Goal: Task Accomplishment & Management: Manage account settings

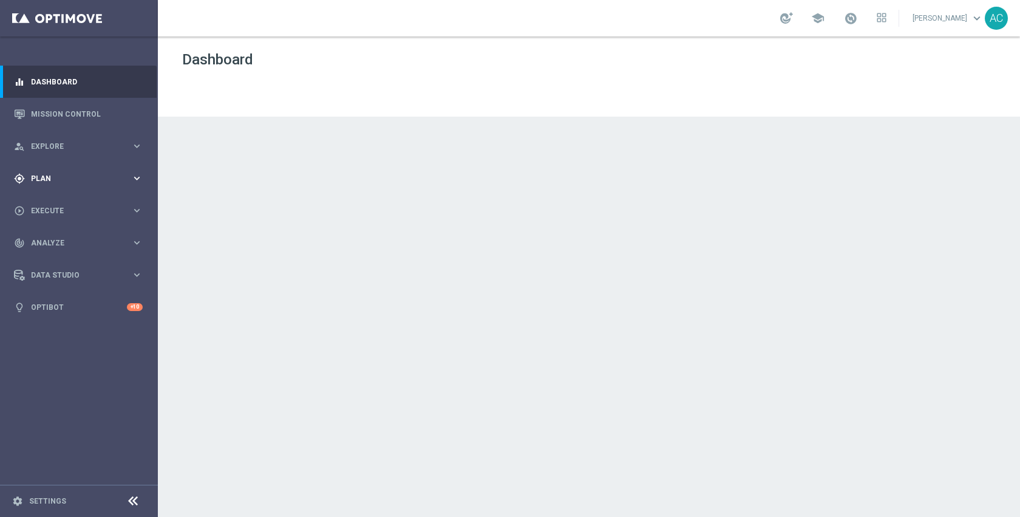
click at [51, 183] on div "gps_fixed Plan" at bounding box center [72, 178] width 117 height 11
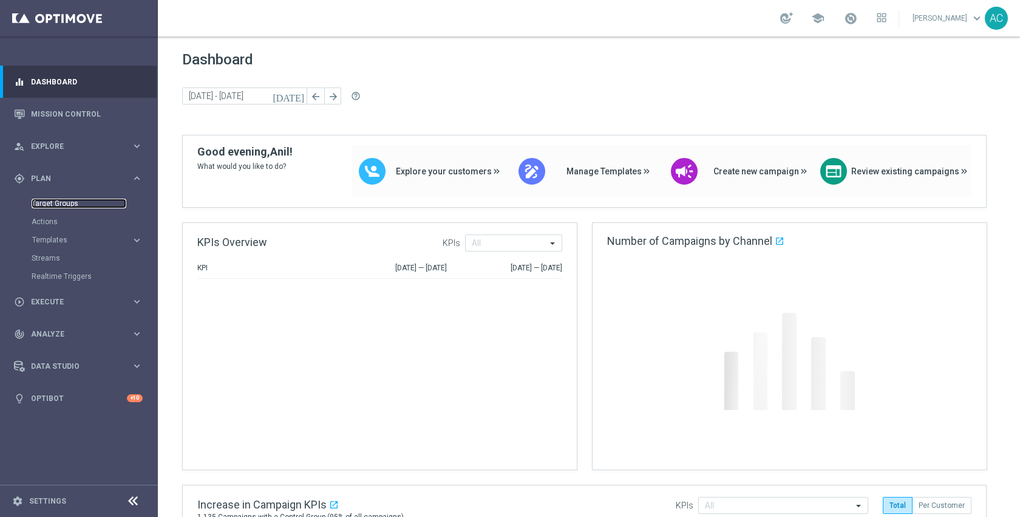
click at [58, 203] on link "Target Groups" at bounding box center [79, 203] width 95 height 10
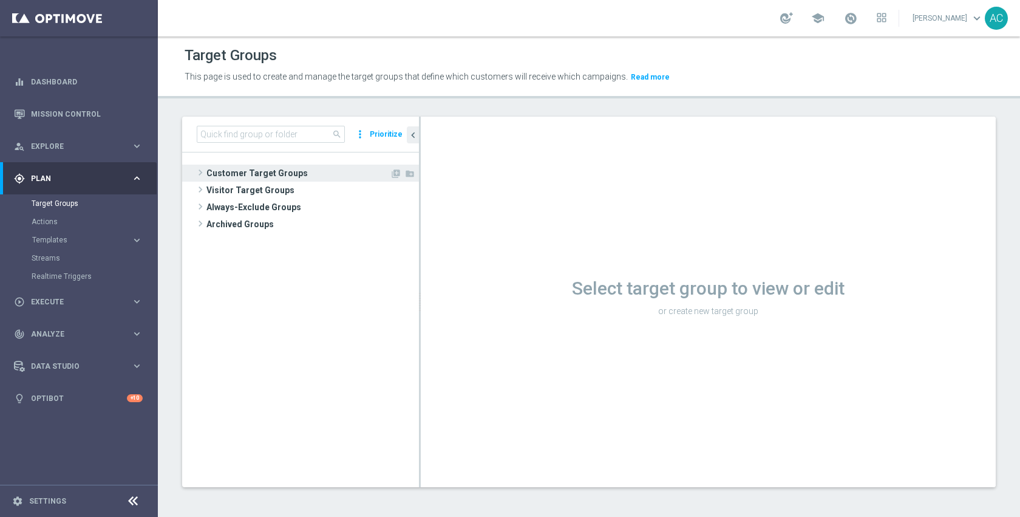
click at [289, 173] on span "Customer Target Groups" at bounding box center [297, 172] width 183 height 17
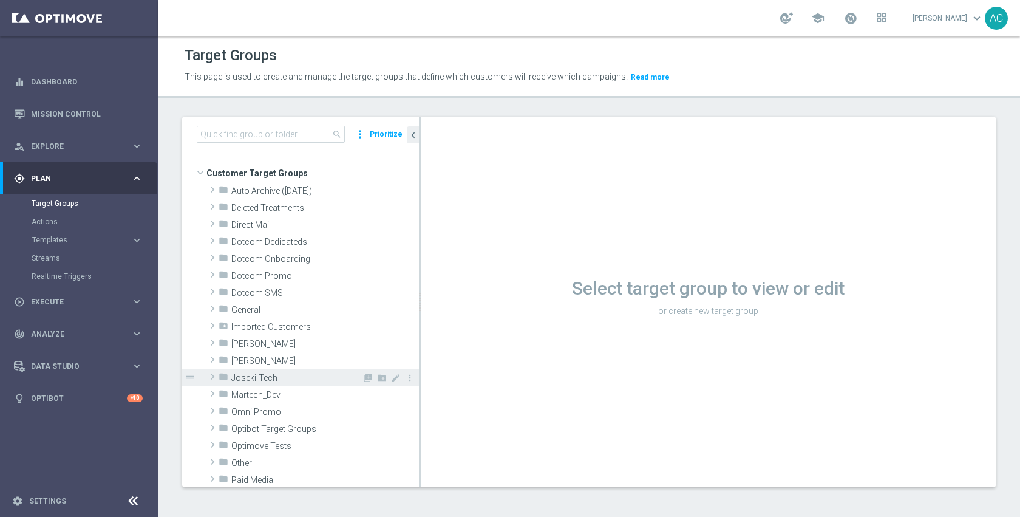
click at [285, 371] on div "folder Joseki-Tech" at bounding box center [289, 376] width 143 height 17
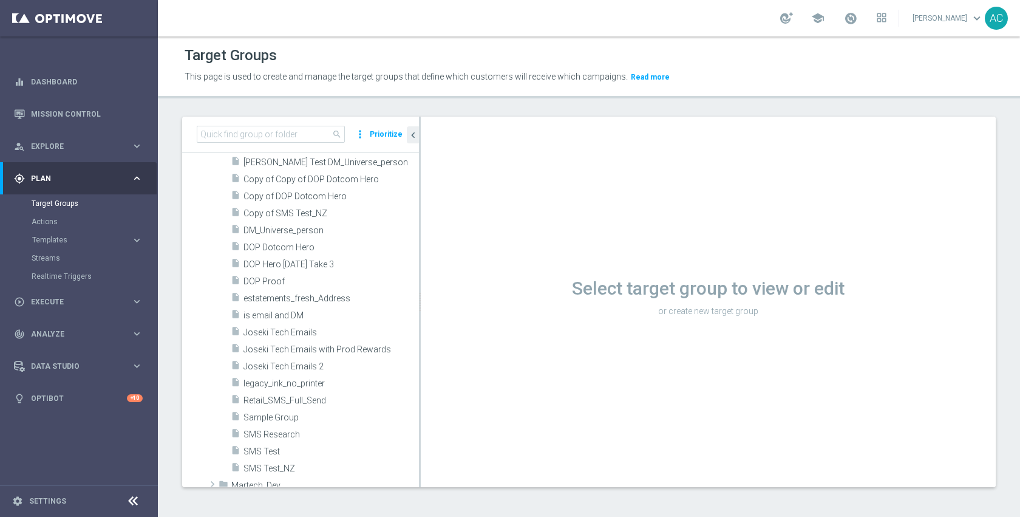
scroll to position [327, 0]
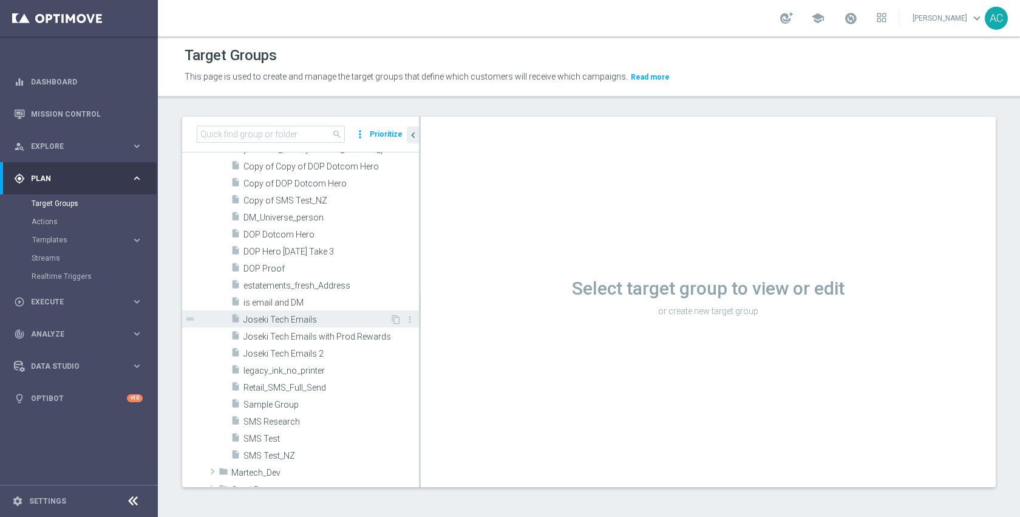
click at [301, 313] on div "insert_drive_file Joseki Tech Emails" at bounding box center [310, 318] width 159 height 17
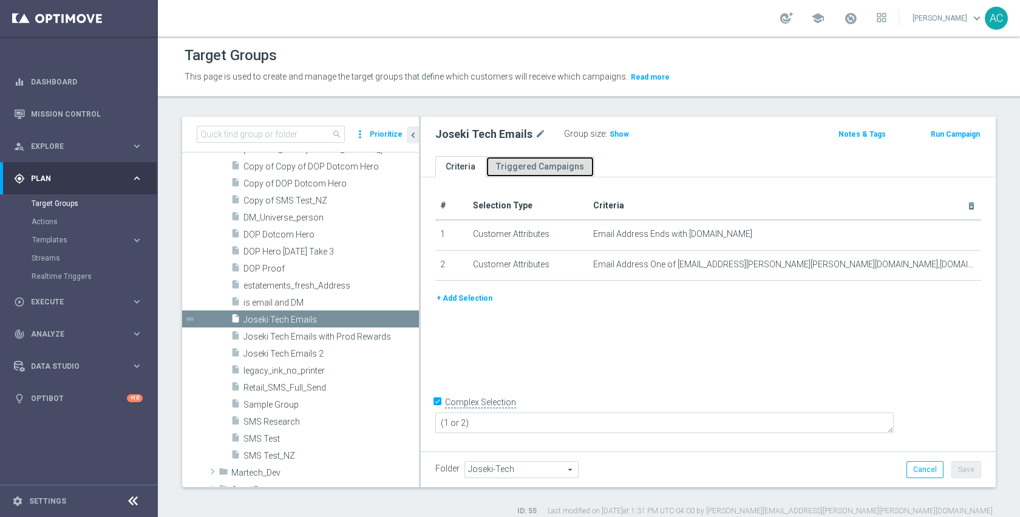
click at [575, 169] on link "Triggered Campaigns" at bounding box center [540, 166] width 109 height 21
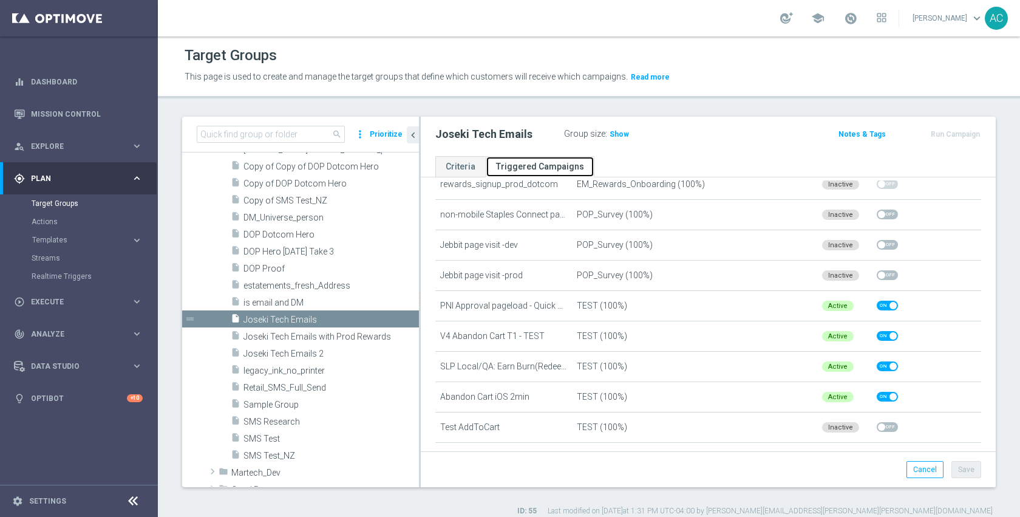
scroll to position [532, 0]
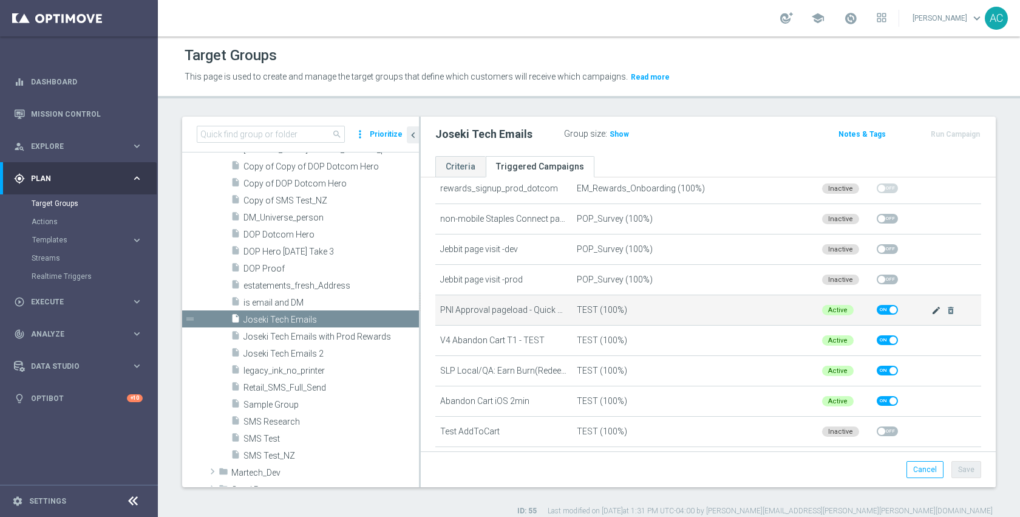
click at [931, 308] on icon "mode_edit" at bounding box center [936, 310] width 10 height 10
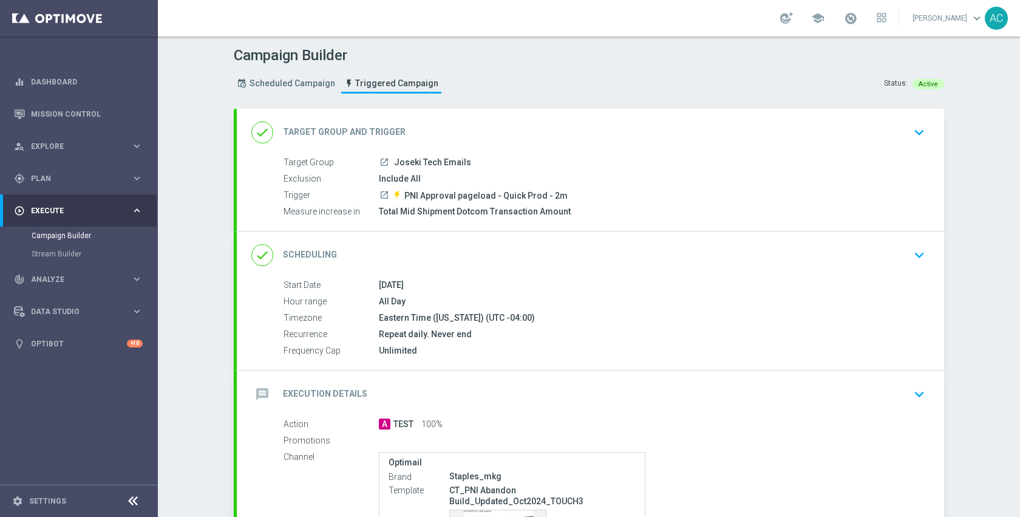
click at [380, 195] on icon "launch" at bounding box center [384, 195] width 10 height 10
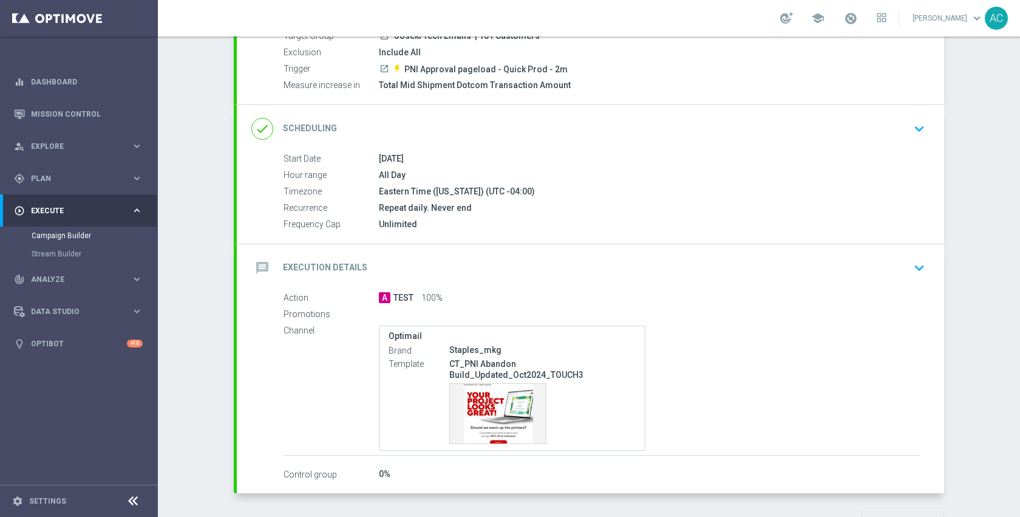
scroll to position [134, 0]
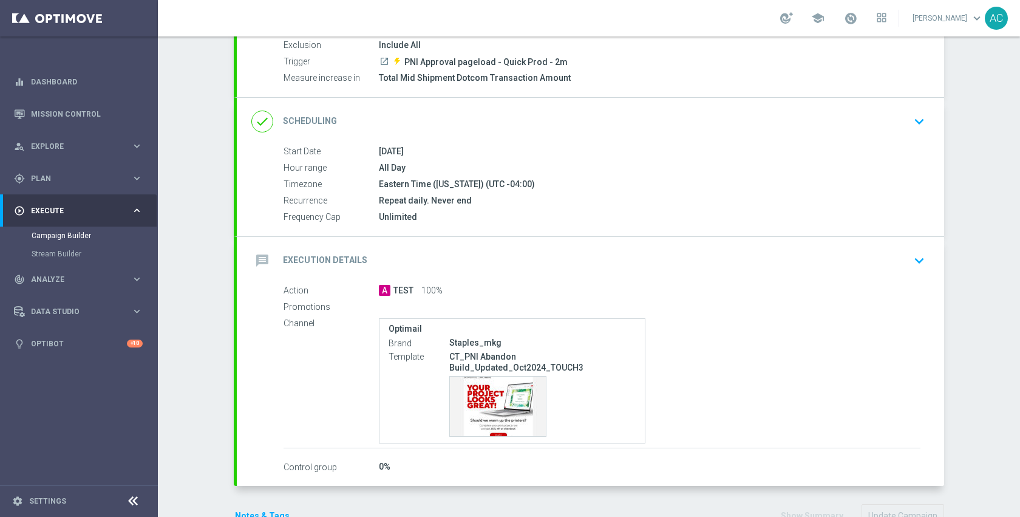
click at [548, 253] on div "message Execution Details keyboard_arrow_down" at bounding box center [590, 260] width 678 height 23
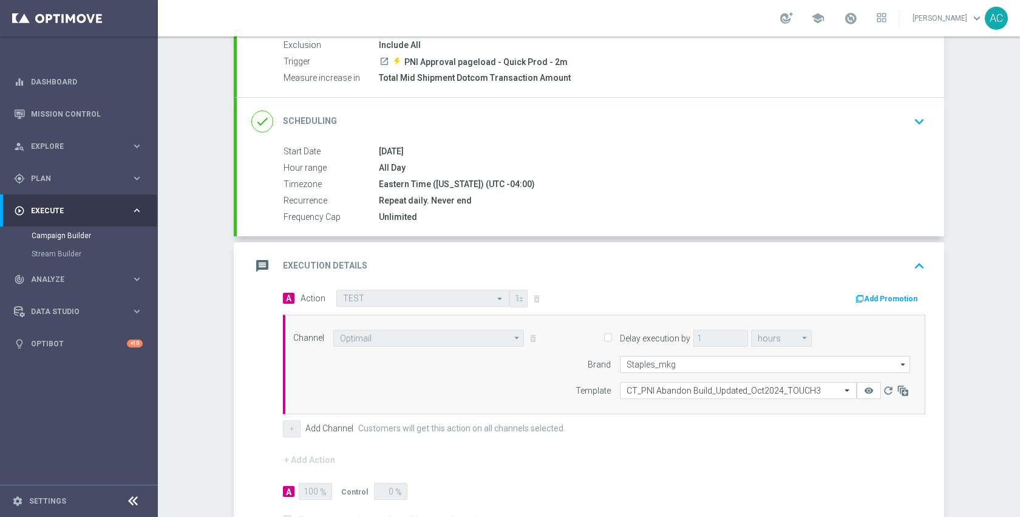
scroll to position [248, 0]
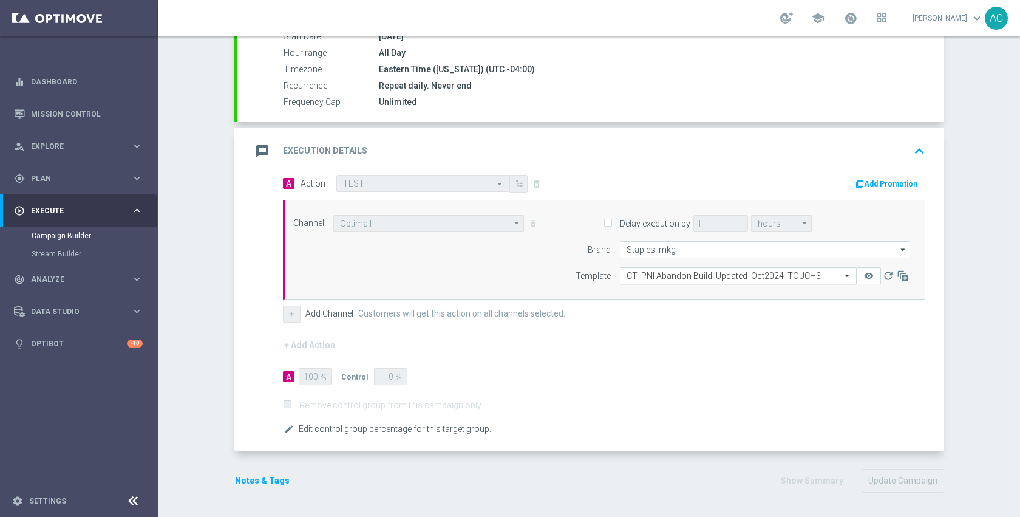
click at [759, 269] on div "Select Template CT_PNI Abandon Build_Updated_Oct2024_TOUCH3" at bounding box center [738, 275] width 237 height 17
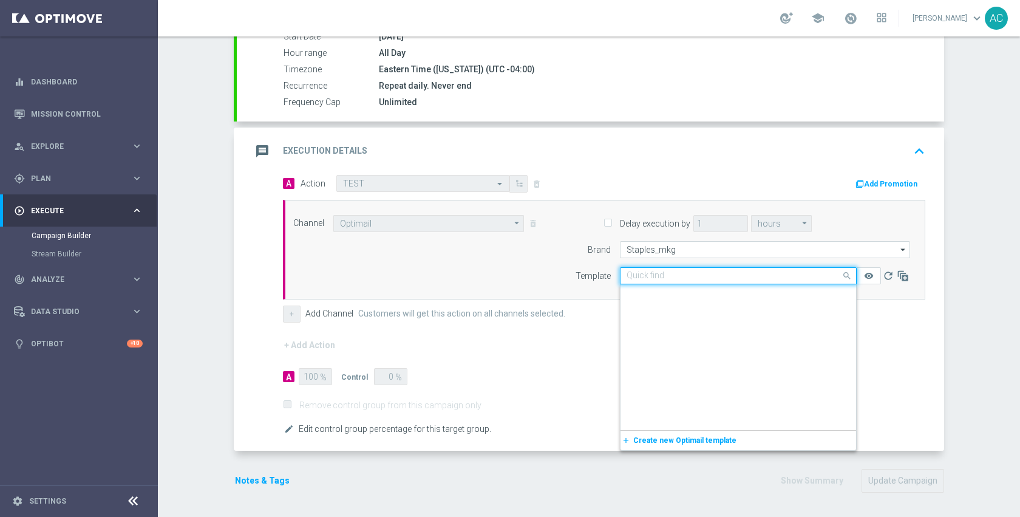
scroll to position [1142, 0]
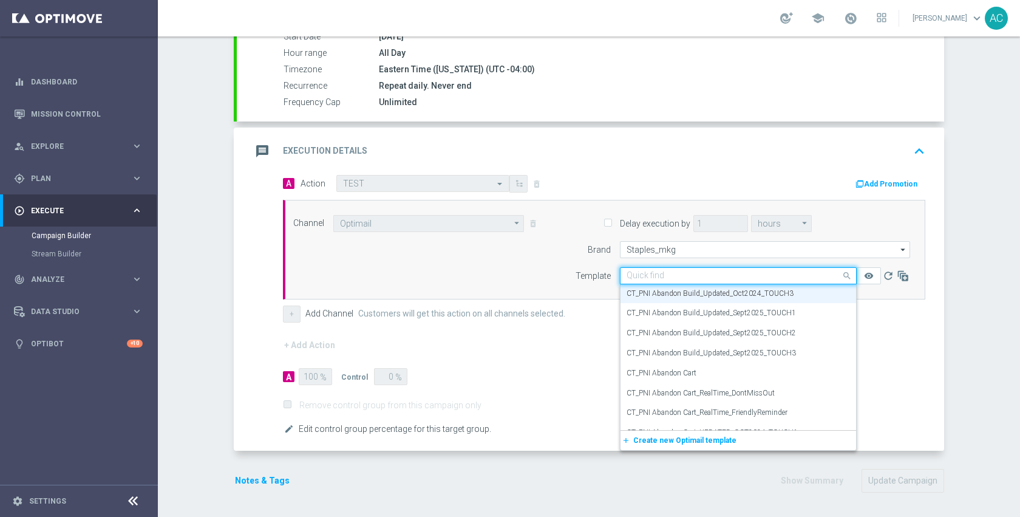
click at [732, 274] on input "text" at bounding box center [725, 276] width 199 height 10
paste input "CT_PNI Abandon Build_Updated_Sept2025_TOUCH1"
type input "CT_PNI Abandon Build_Updated_Sept2025_TOUCH1"
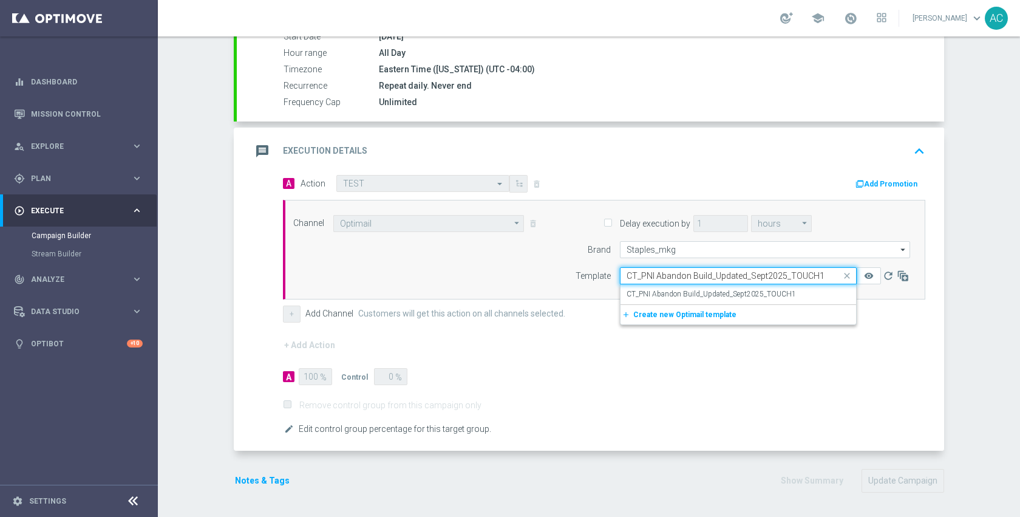
scroll to position [0, 0]
click at [728, 289] on label "CT_PNI Abandon Build_Updated_Sept2025_TOUCH1" at bounding box center [710, 294] width 169 height 10
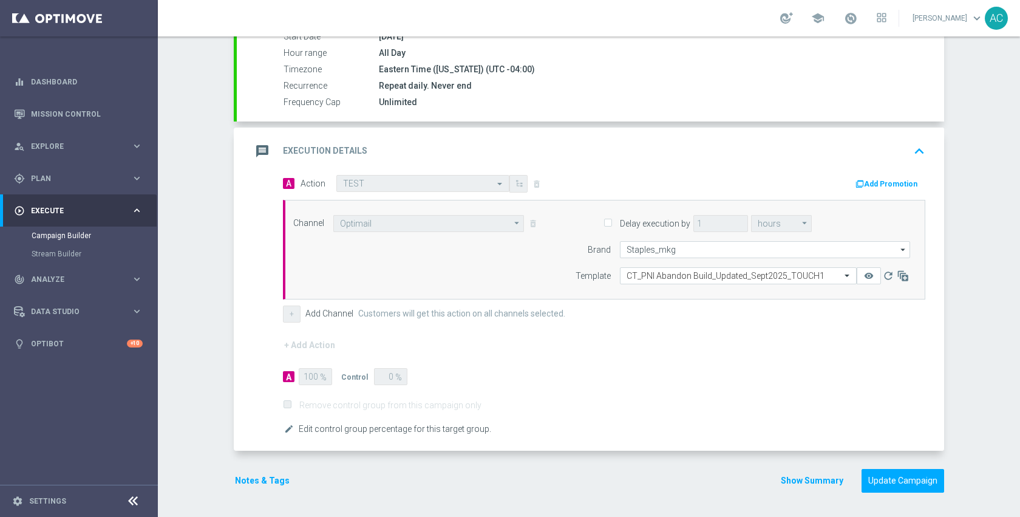
click at [755, 405] on span "Remove control group from this campaign only" at bounding box center [604, 404] width 642 height 11
click at [871, 472] on button "Update Campaign" at bounding box center [902, 481] width 83 height 24
click at [721, 402] on div at bounding box center [589, 177] width 710 height 631
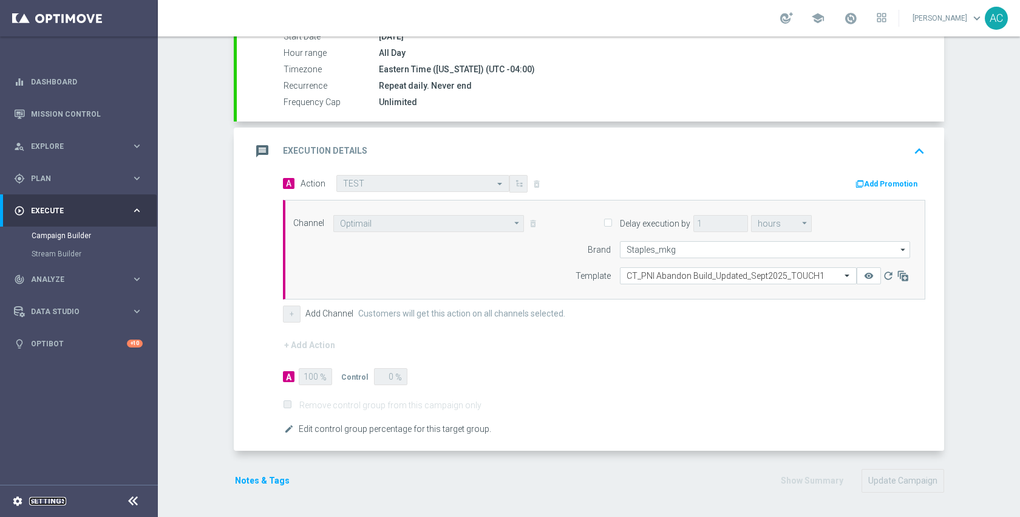
click at [41, 502] on link "Settings" at bounding box center [47, 500] width 37 height 7
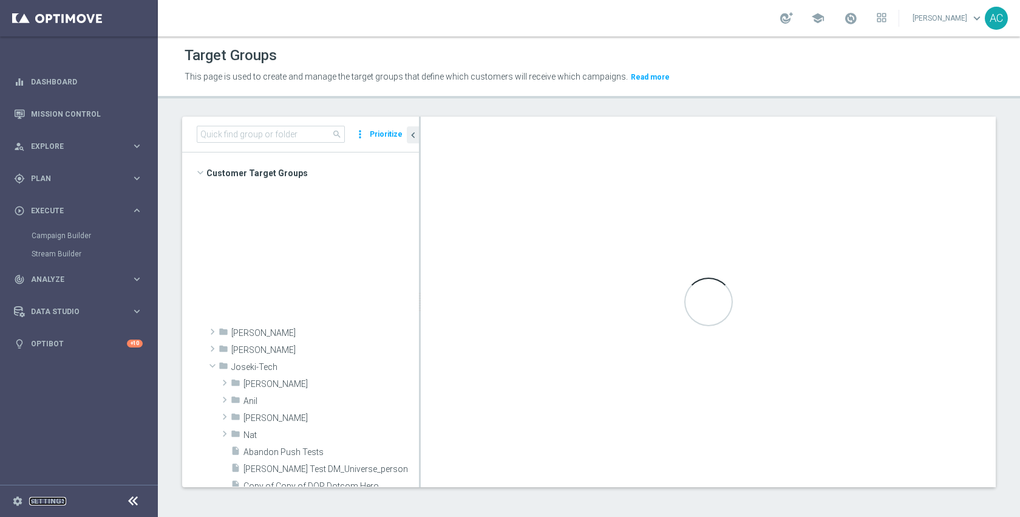
scroll to position [442, 0]
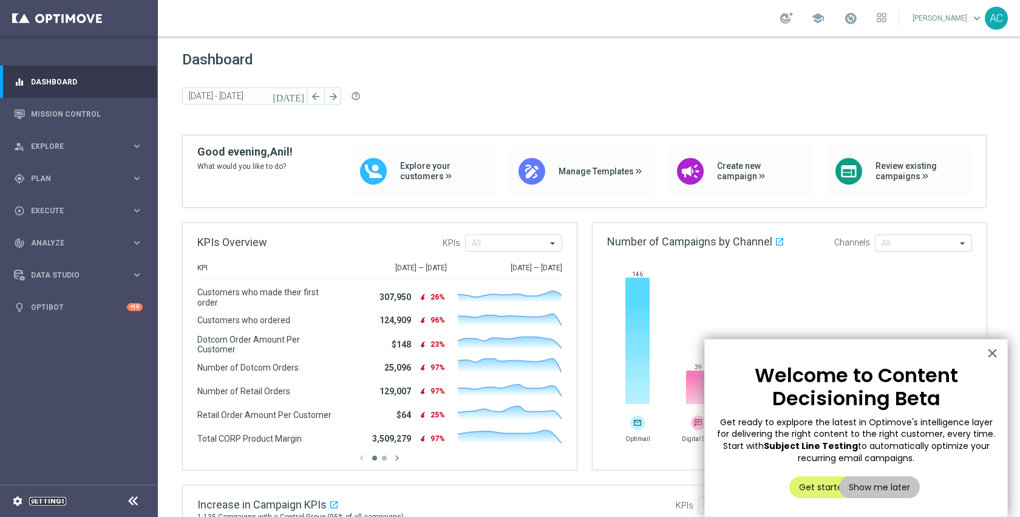
click at [45, 500] on link "Settings" at bounding box center [47, 500] width 37 height 7
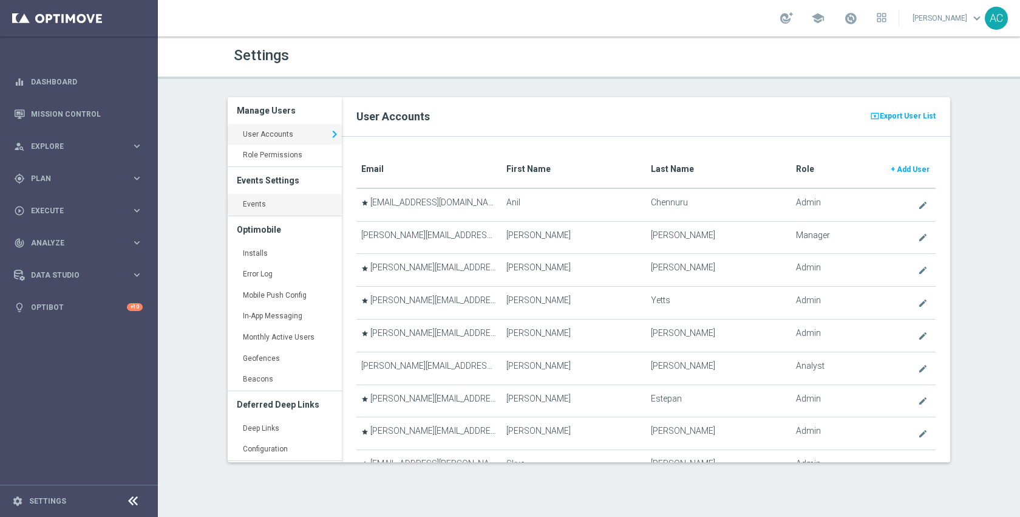
click at [318, 205] on link "Events keyboard_arrow_right" at bounding box center [285, 205] width 114 height 22
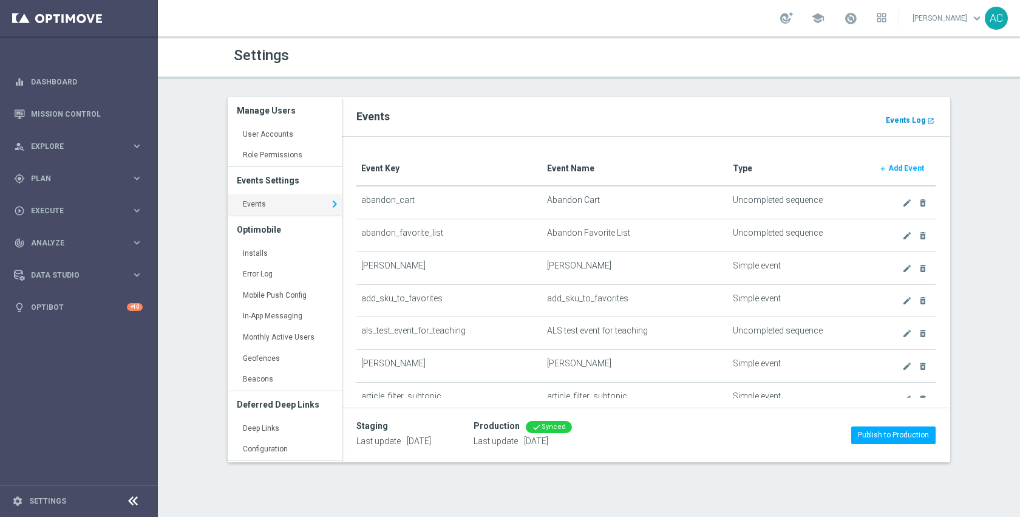
click at [913, 117] on b "Events Log" at bounding box center [905, 120] width 39 height 8
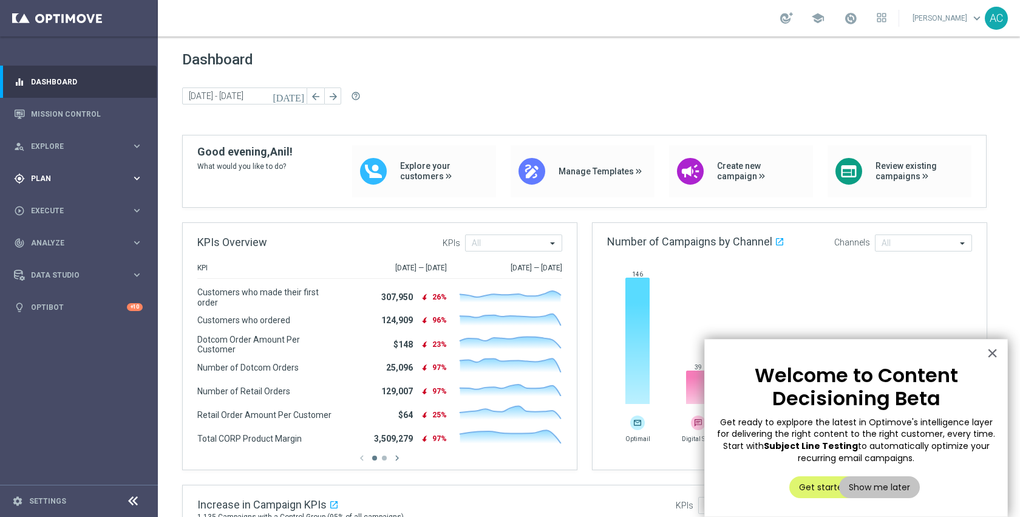
click at [61, 177] on span "Plan" at bounding box center [81, 178] width 100 height 7
click at [73, 276] on link "Realtime Triggers" at bounding box center [79, 276] width 95 height 10
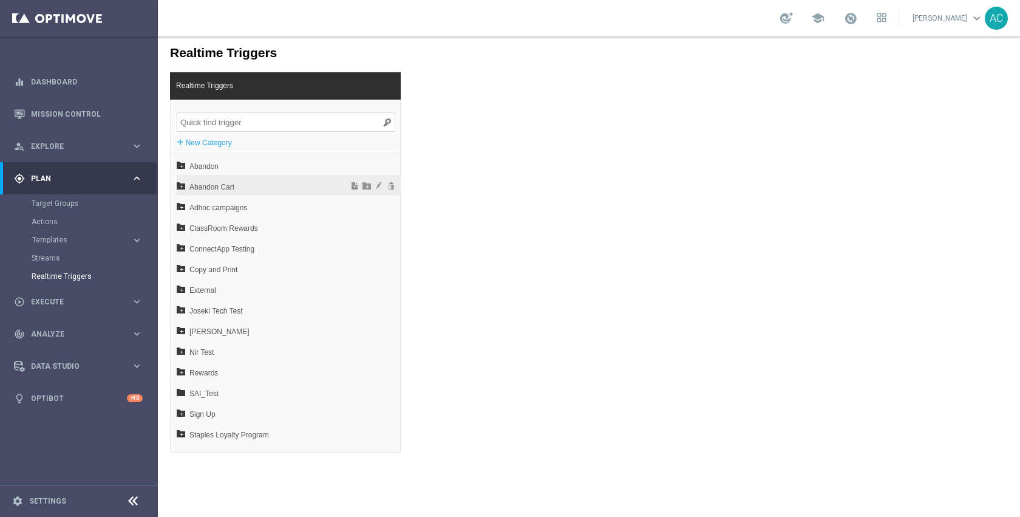
click at [263, 184] on span "Abandon Cart" at bounding box center [256, 187] width 134 height 21
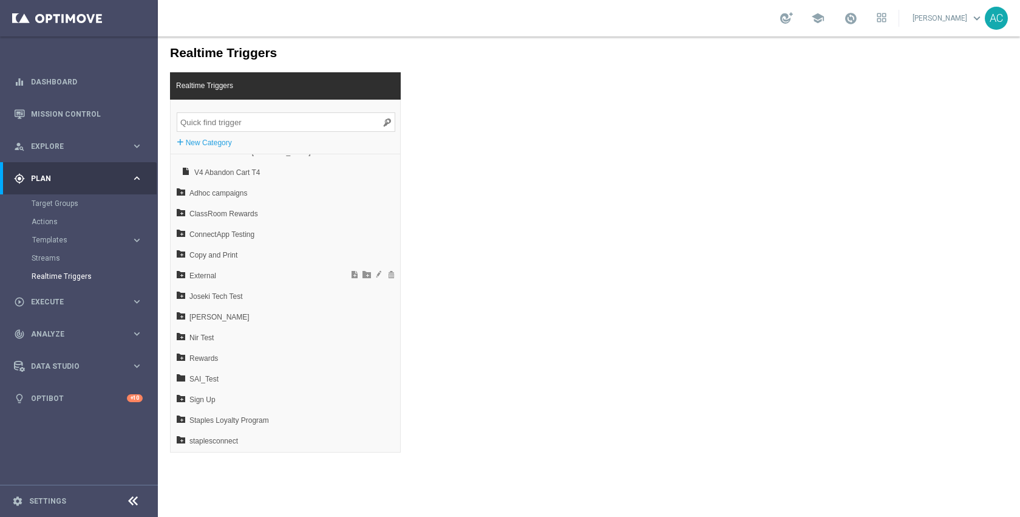
scroll to position [245, 0]
click at [283, 121] on input "search" at bounding box center [286, 121] width 218 height 19
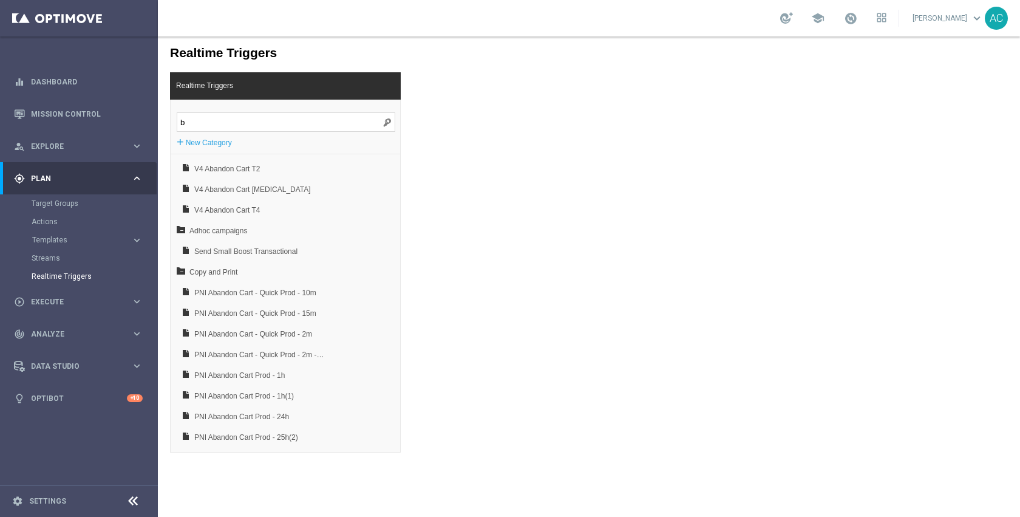
scroll to position [0, 0]
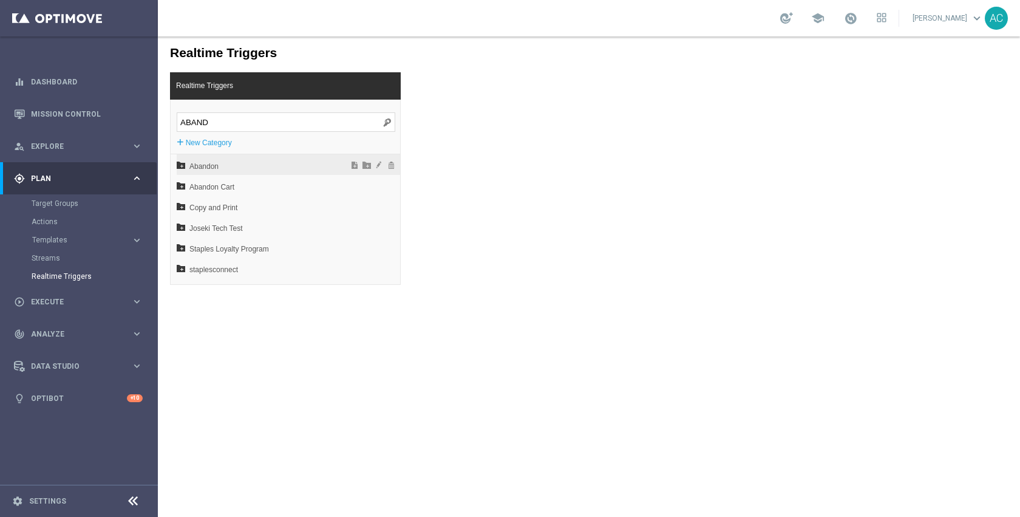
click at [243, 161] on span "Abandon" at bounding box center [256, 166] width 134 height 21
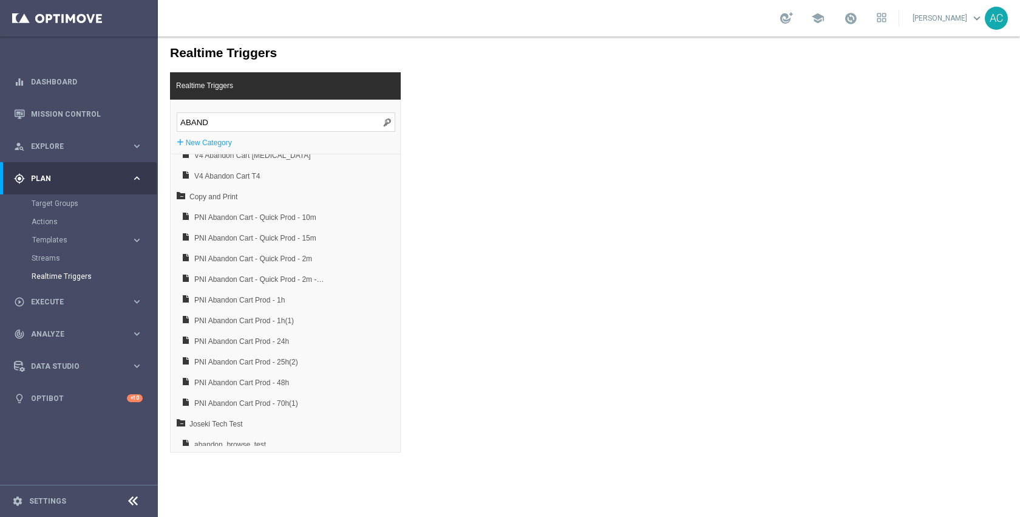
scroll to position [280, 0]
click at [265, 126] on input "ABAND" at bounding box center [286, 121] width 218 height 19
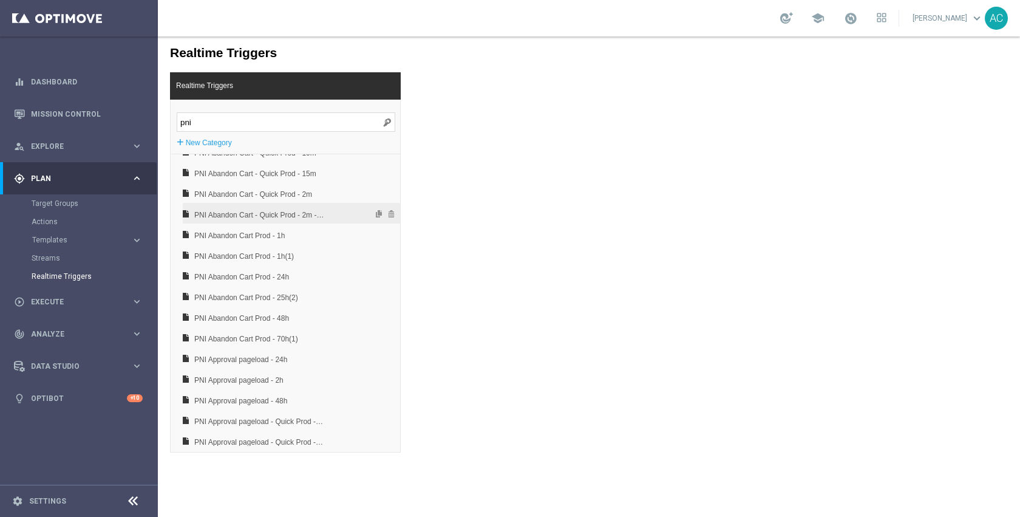
scroll to position [39, 0]
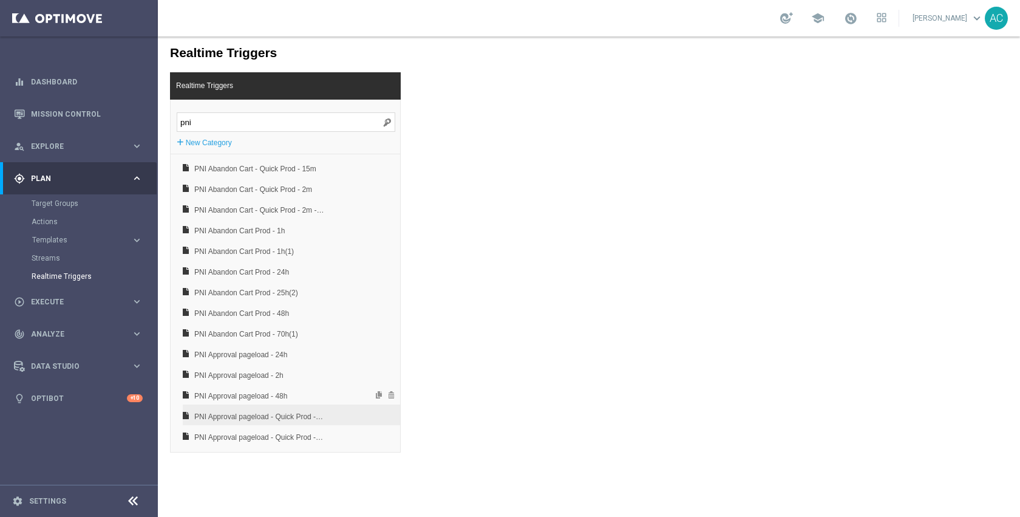
type input "pni"
click at [291, 416] on span "PNI Approval pageload - Quick Prod - 24h(1)" at bounding box center [259, 416] width 130 height 21
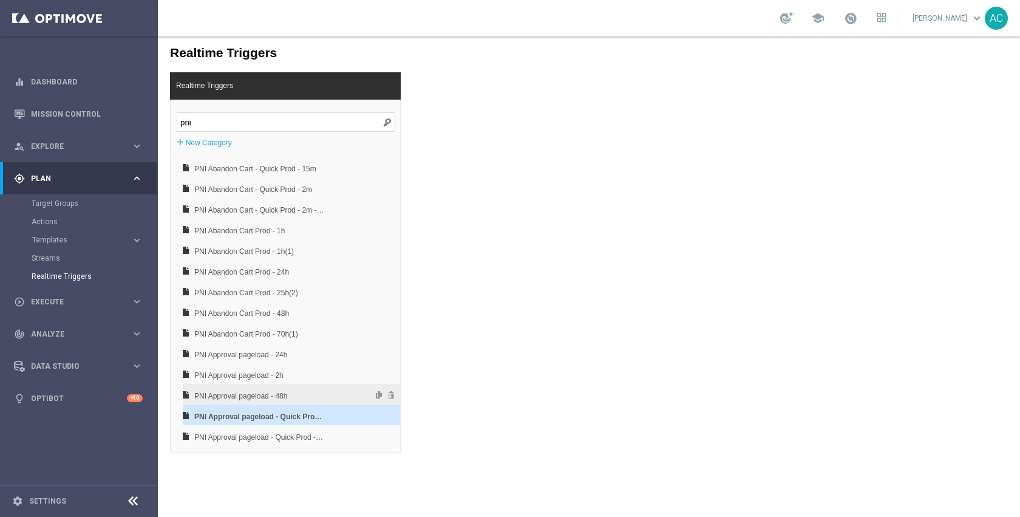
click at [263, 399] on span "PNI Approval pageload - 48h" at bounding box center [259, 395] width 130 height 21
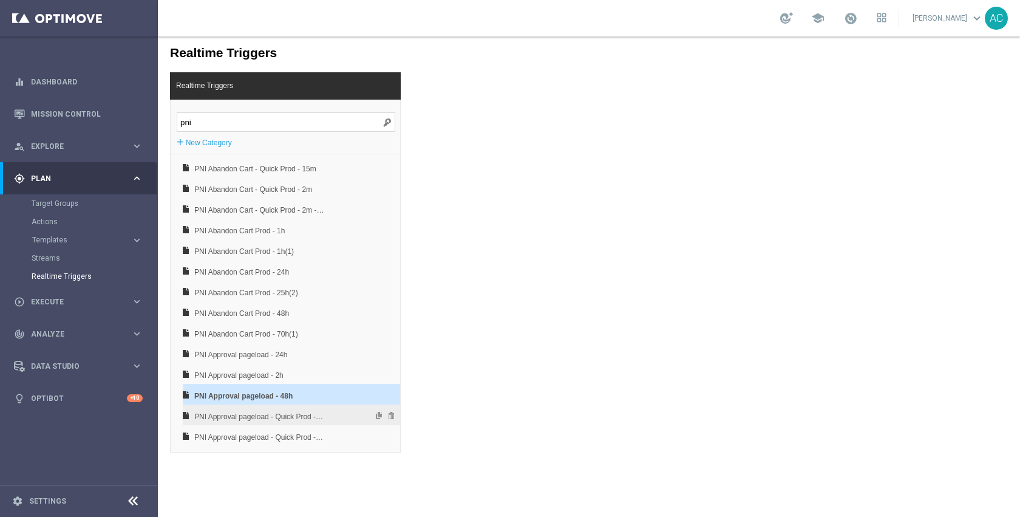
click at [268, 422] on span "PNI Approval pageload - Quick Prod - 24h(1)" at bounding box center [259, 416] width 130 height 21
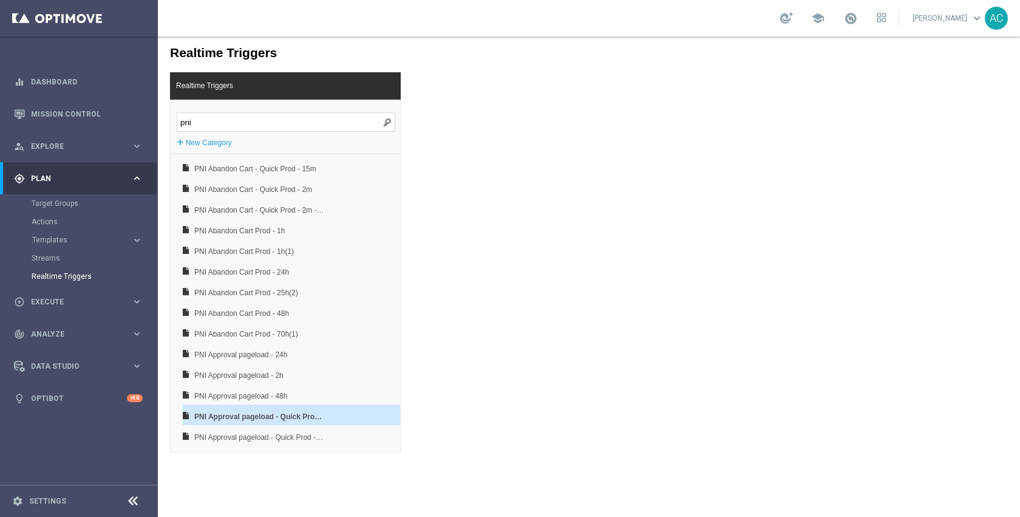
click at [378, 122] on input "pni" at bounding box center [286, 121] width 218 height 19
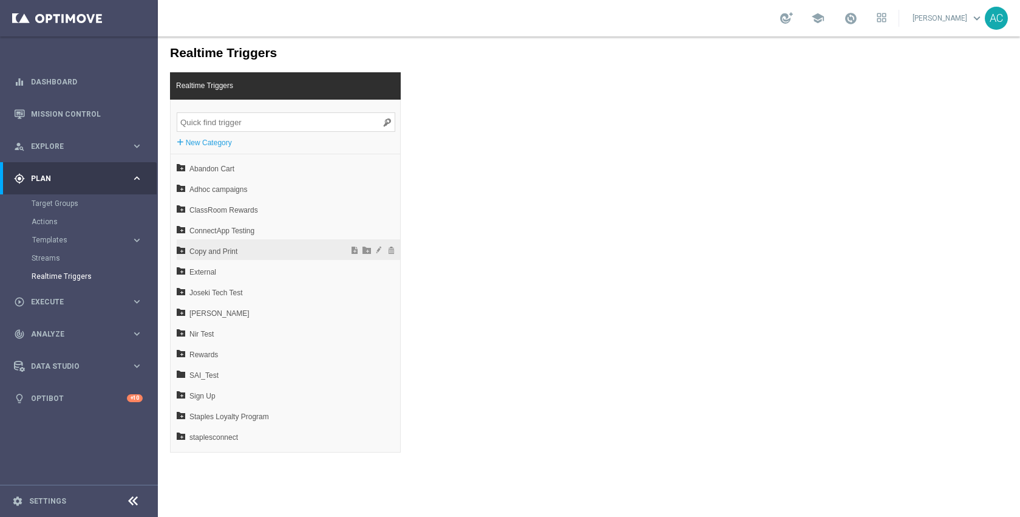
scroll to position [0, 0]
click at [273, 260] on span "Copy and Print" at bounding box center [256, 269] width 134 height 21
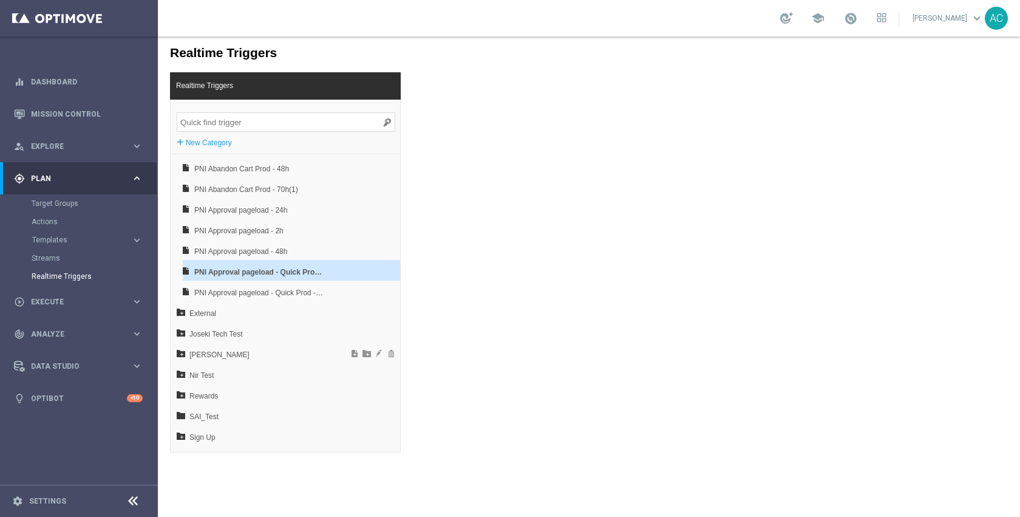
scroll to position [311, 0]
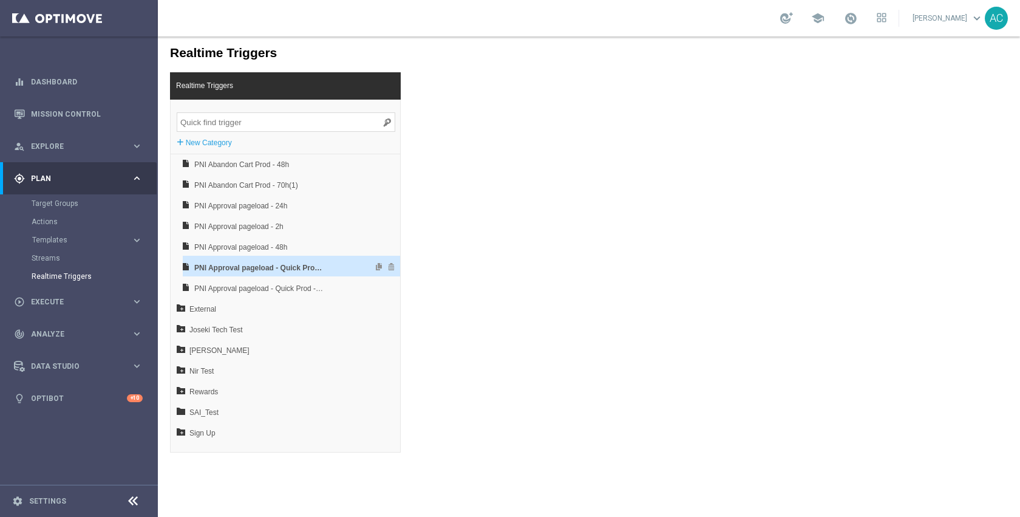
click at [288, 266] on span "PNI Approval pageload - Quick Prod - 24h(1)" at bounding box center [259, 267] width 130 height 21
click at [287, 286] on span "PNI Approval pageload - Quick Prod - 2m" at bounding box center [259, 288] width 130 height 21
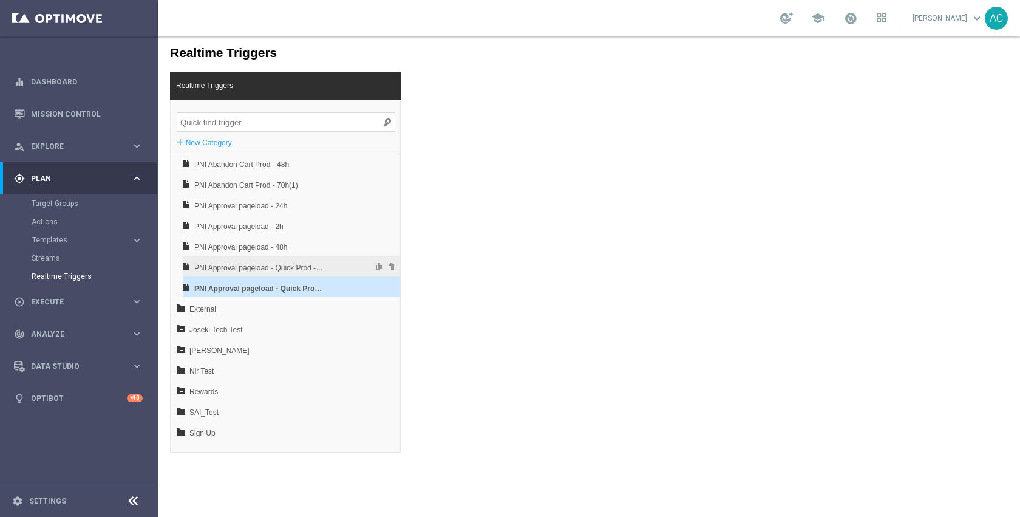
click at [295, 266] on span "PNI Approval pageload - Quick Prod - 24h(1)" at bounding box center [259, 267] width 130 height 21
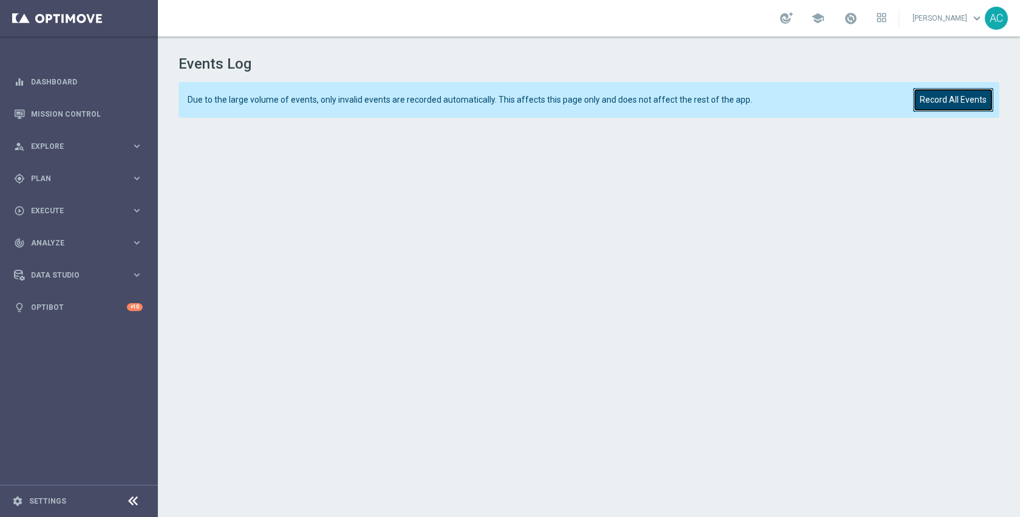
click at [929, 106] on button "Record All Events" at bounding box center [953, 100] width 80 height 24
click at [945, 99] on button "Record All Events" at bounding box center [953, 100] width 80 height 24
